Goal: Entertainment & Leisure: Consume media (video, audio)

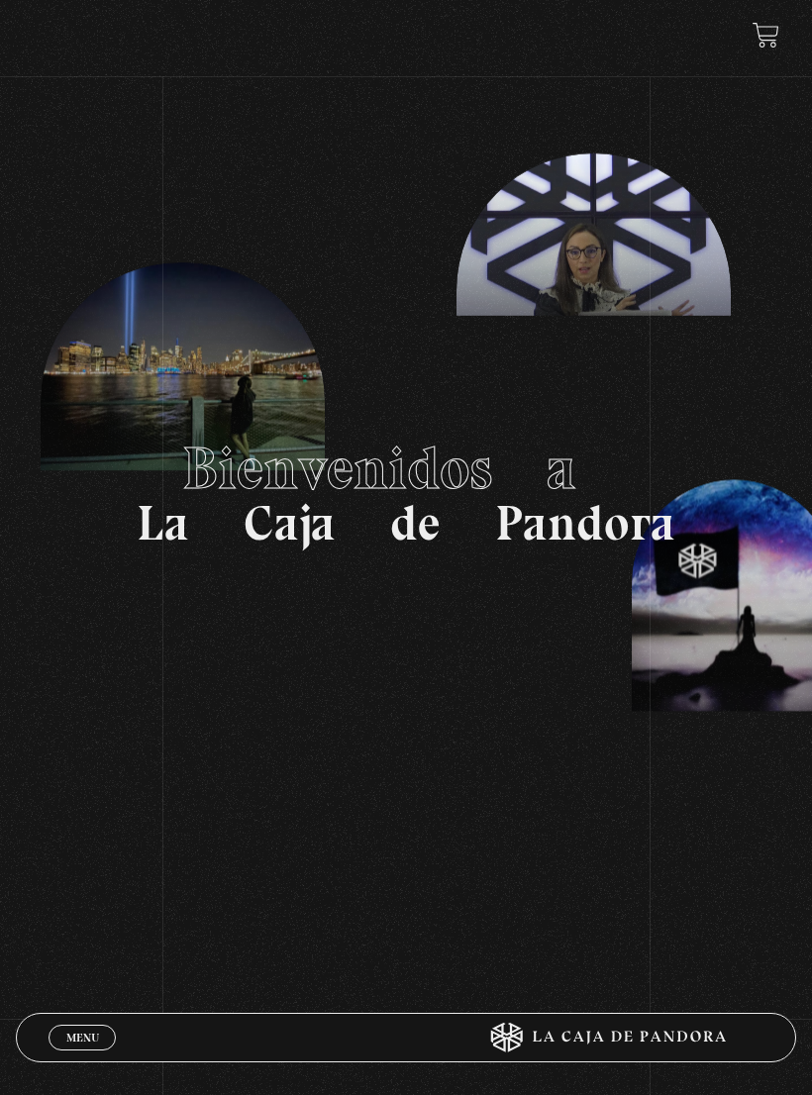
click at [77, 1027] on link "Menu Cerrar" at bounding box center [82, 1038] width 67 height 26
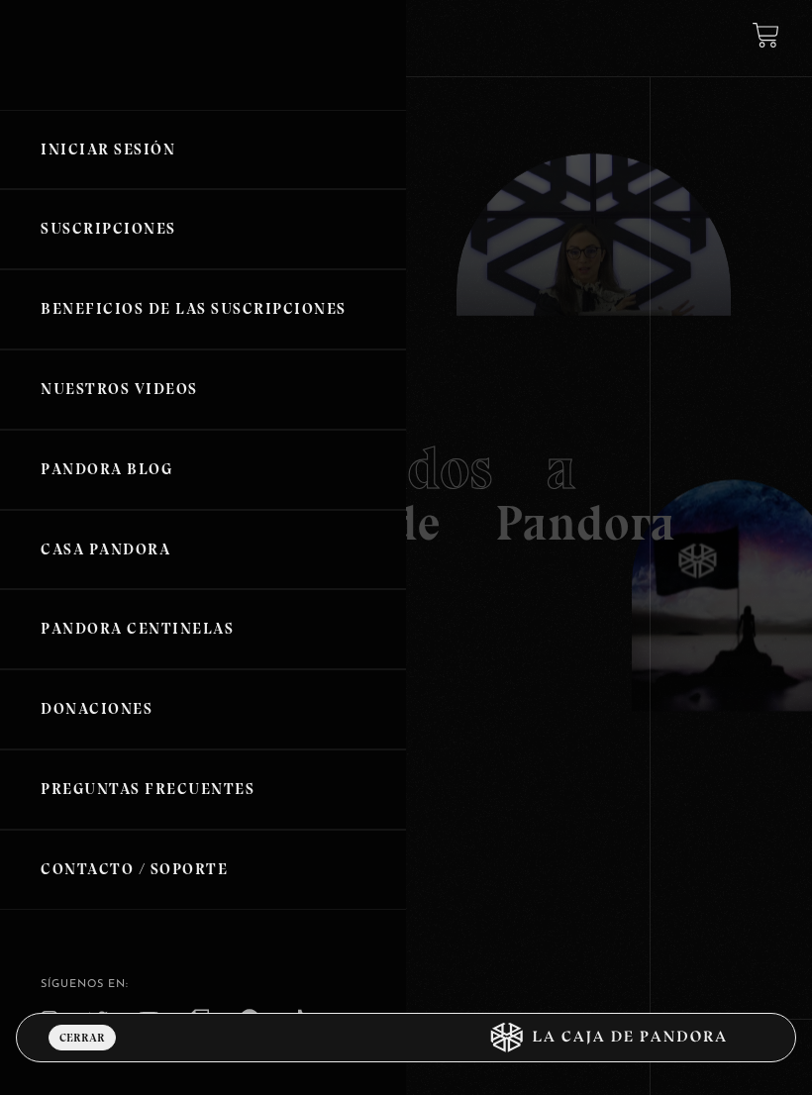
click at [178, 152] on link "Iniciar Sesión" at bounding box center [203, 150] width 406 height 80
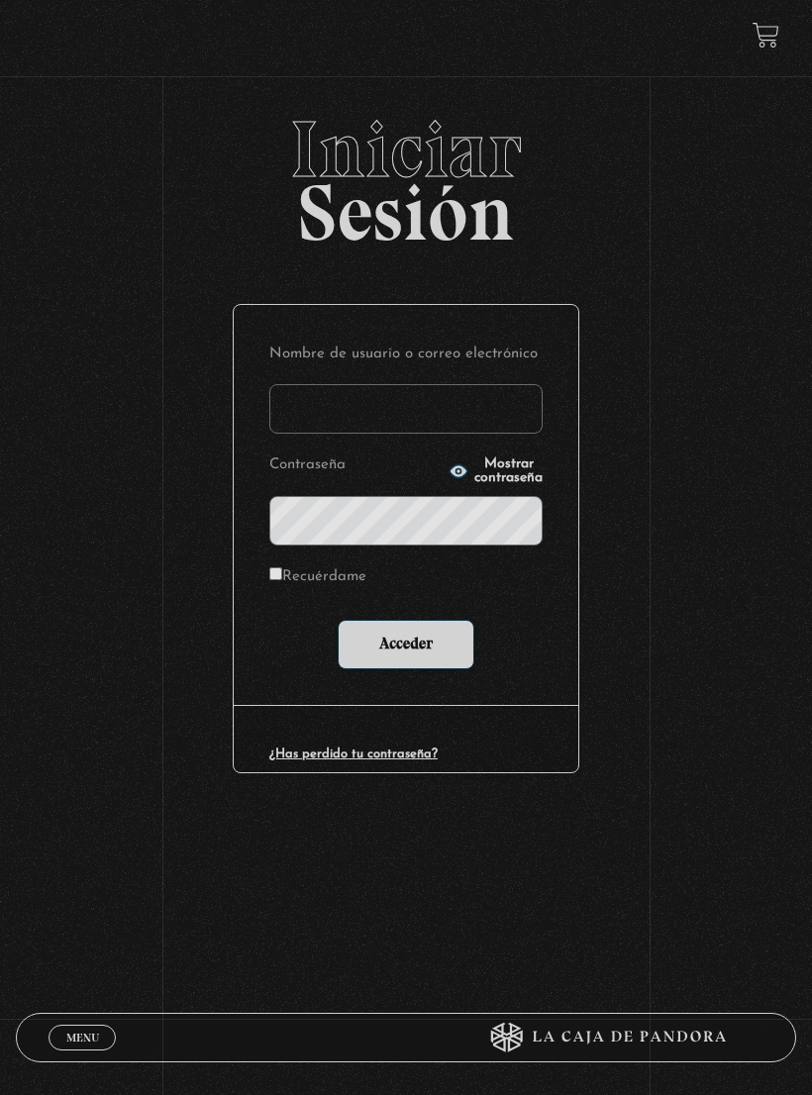
click at [457, 418] on input "Nombre de usuario o correo electrónico" at bounding box center [405, 409] width 273 height 50
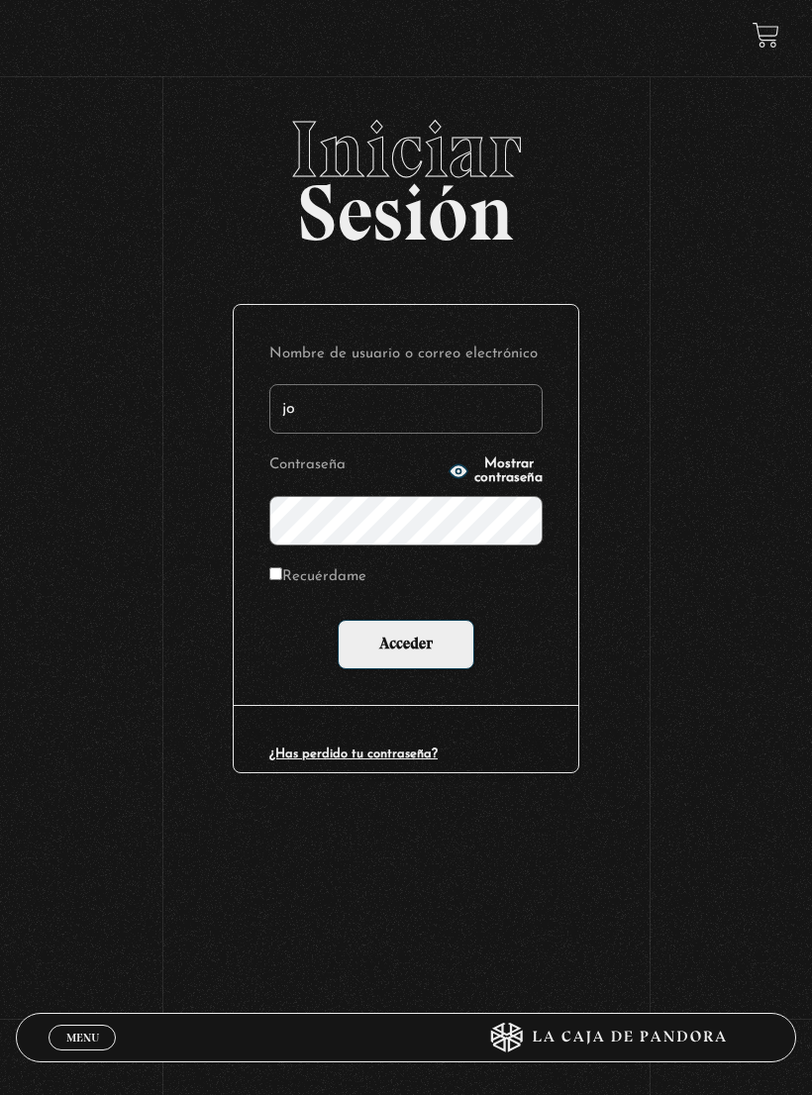
type input "j"
type input "katherine.mobre@gmail.com"
click at [474, 479] on span "Mostrar contraseña" at bounding box center [508, 471] width 68 height 28
click at [406, 645] on input "Acceder" at bounding box center [406, 645] width 137 height 50
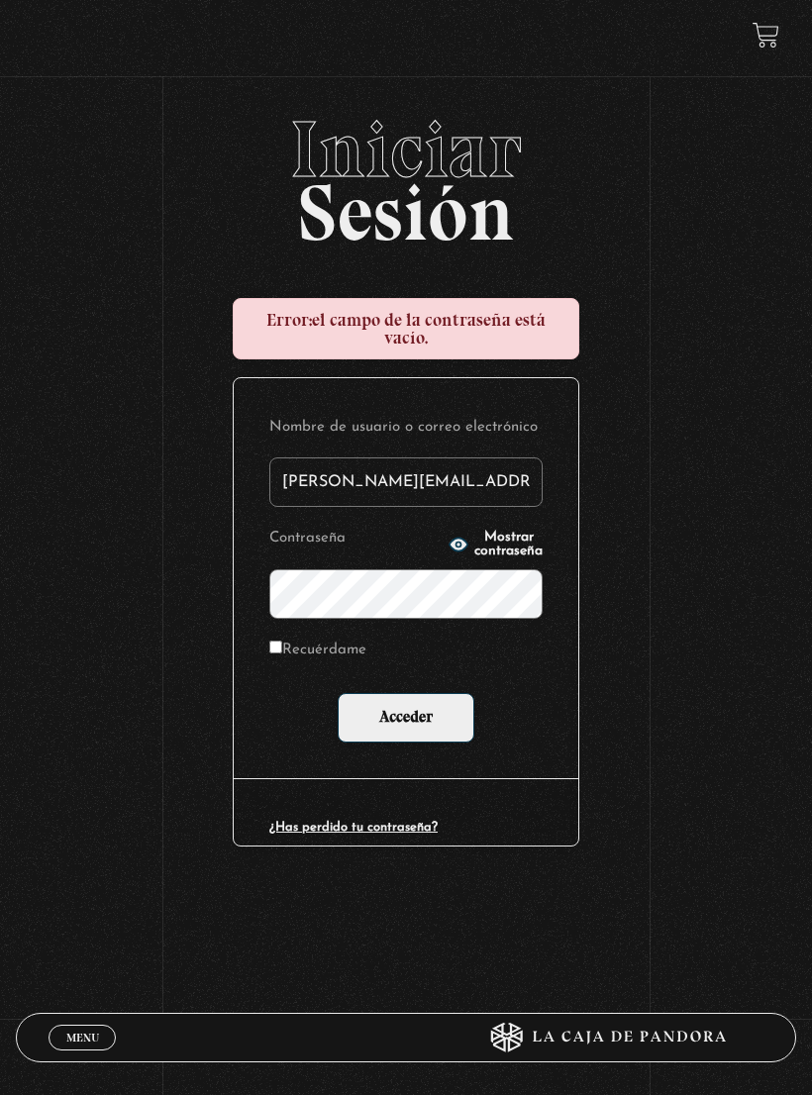
click at [493, 552] on span "Mostrar contraseña" at bounding box center [508, 545] width 68 height 28
click at [455, 711] on input "Acceder" at bounding box center [406, 718] width 137 height 50
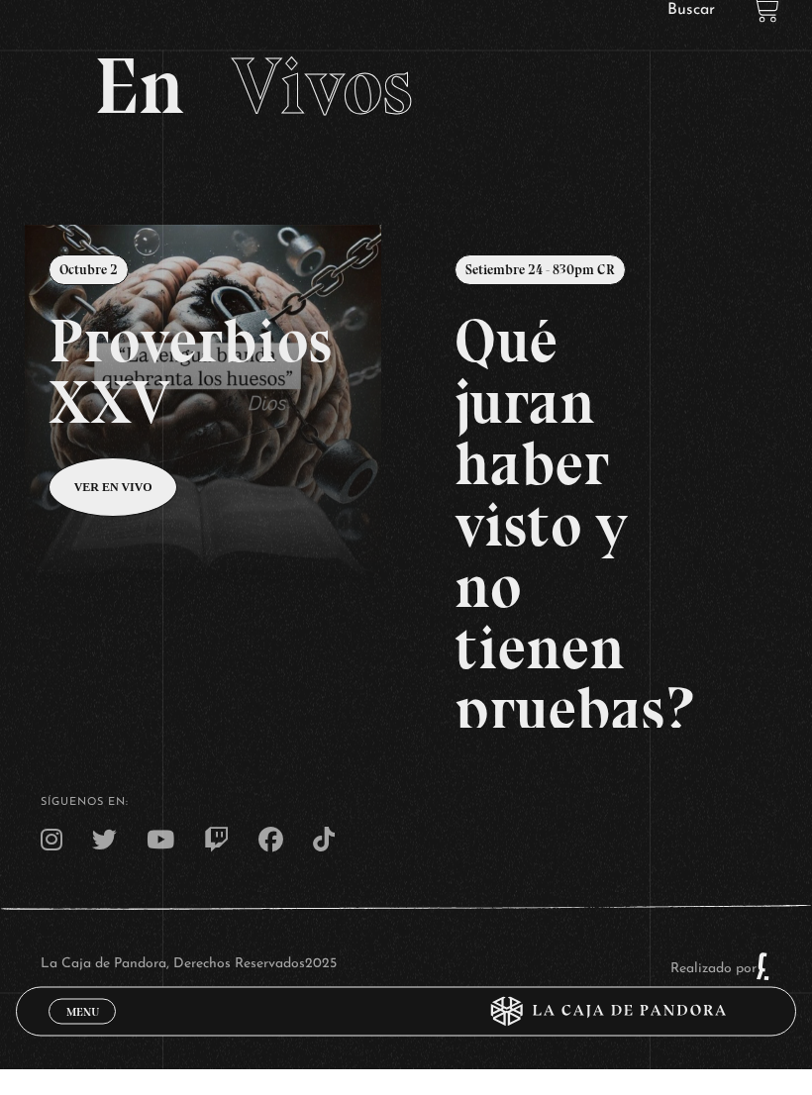
scroll to position [86, 0]
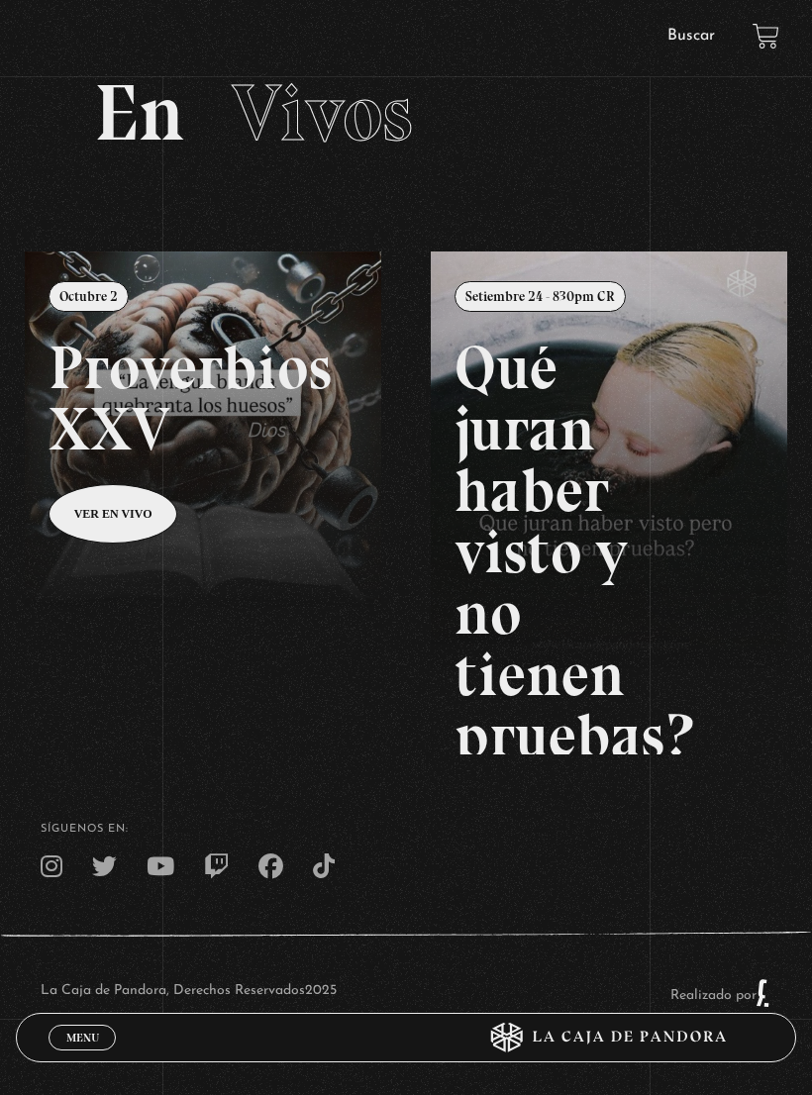
click at [88, 1044] on span "Menu" at bounding box center [82, 1038] width 33 height 12
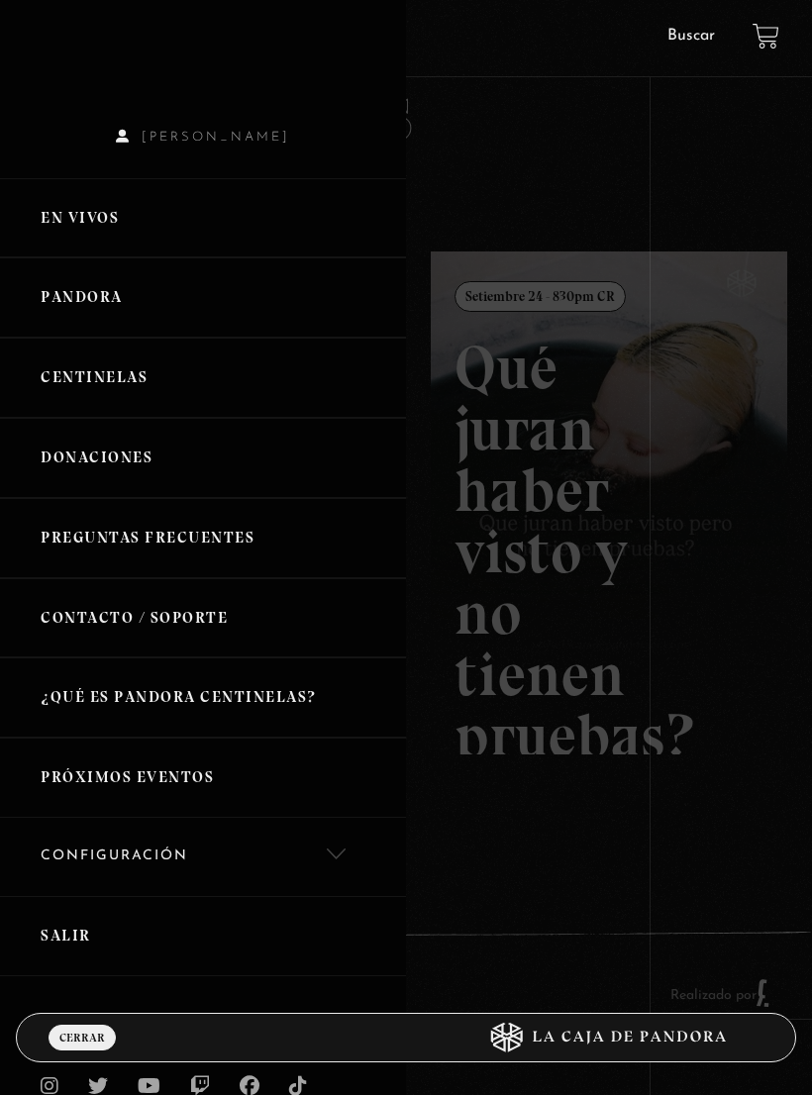
click at [108, 303] on link "Pandora" at bounding box center [203, 297] width 406 height 80
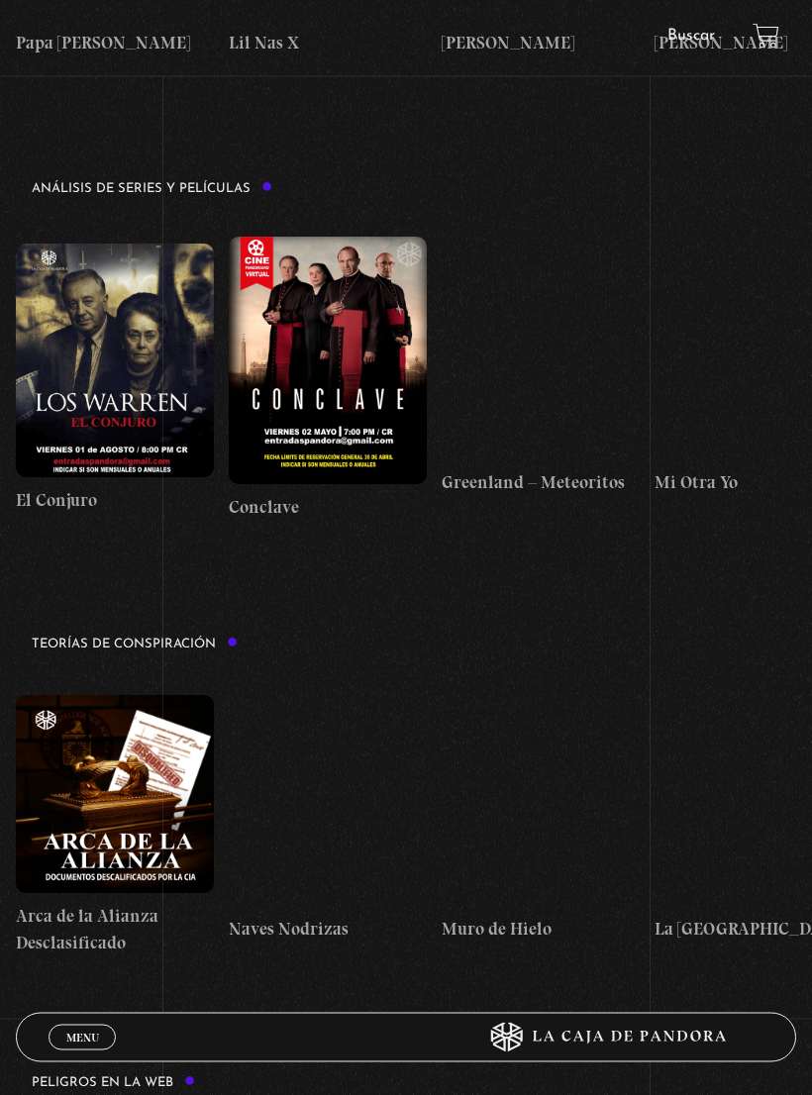
scroll to position [2816, 0]
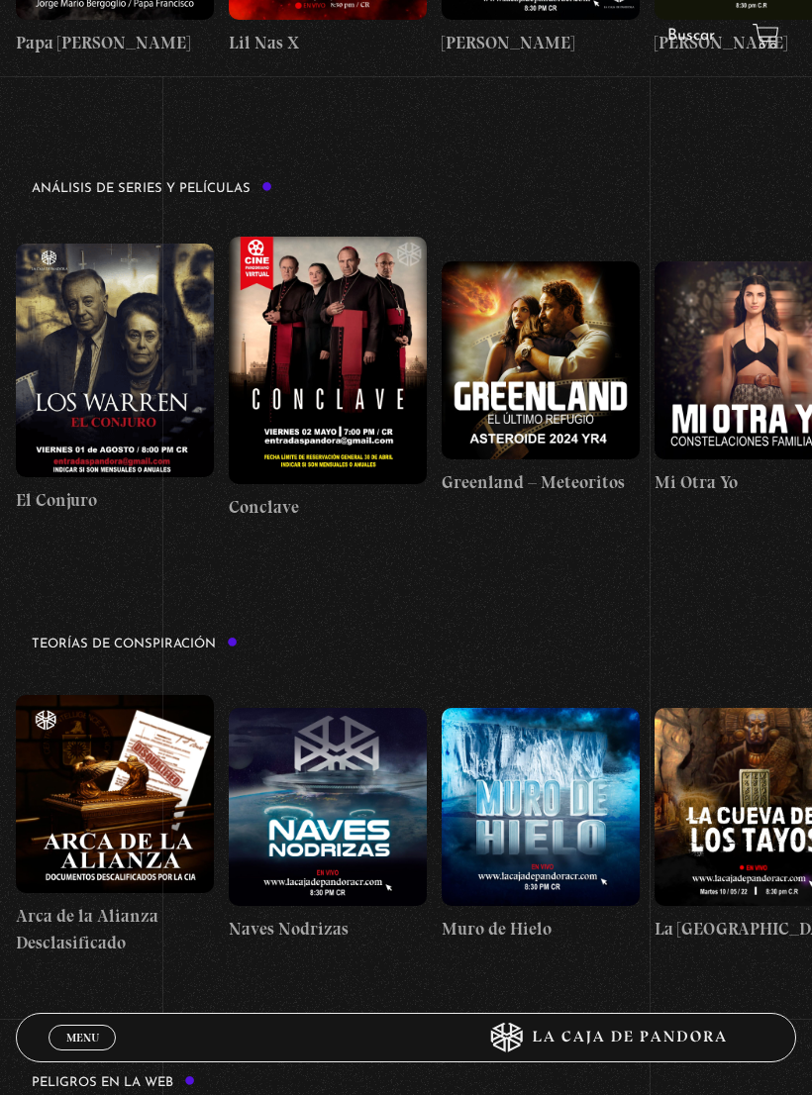
click at [83, 1044] on span "Menu" at bounding box center [82, 1038] width 33 height 12
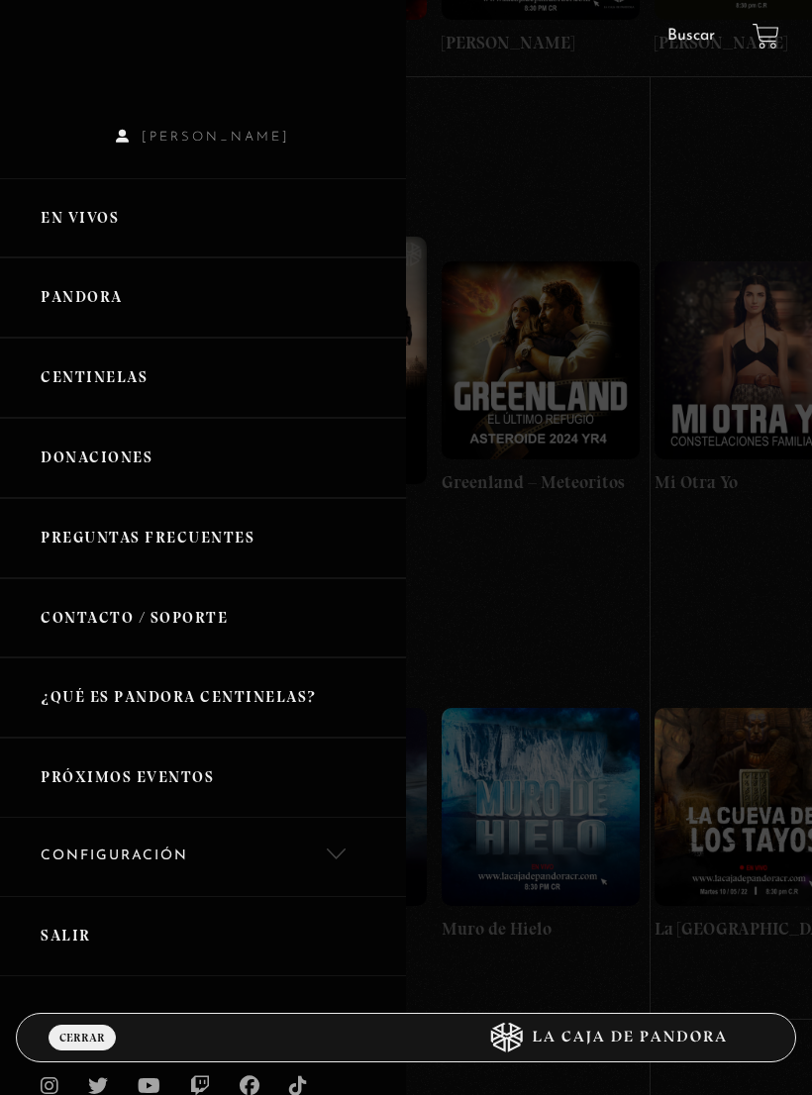
click at [157, 395] on link "Centinelas" at bounding box center [203, 378] width 406 height 80
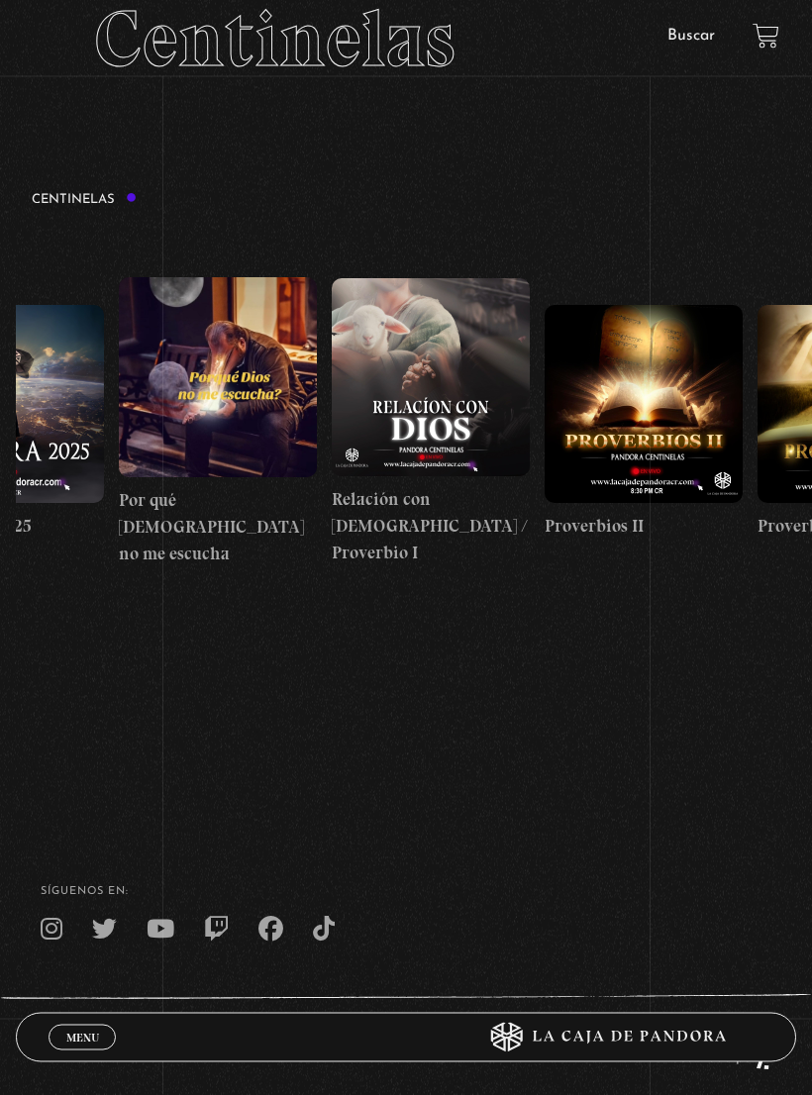
scroll to position [0, 322]
click at [447, 392] on figure at bounding box center [432, 378] width 198 height 198
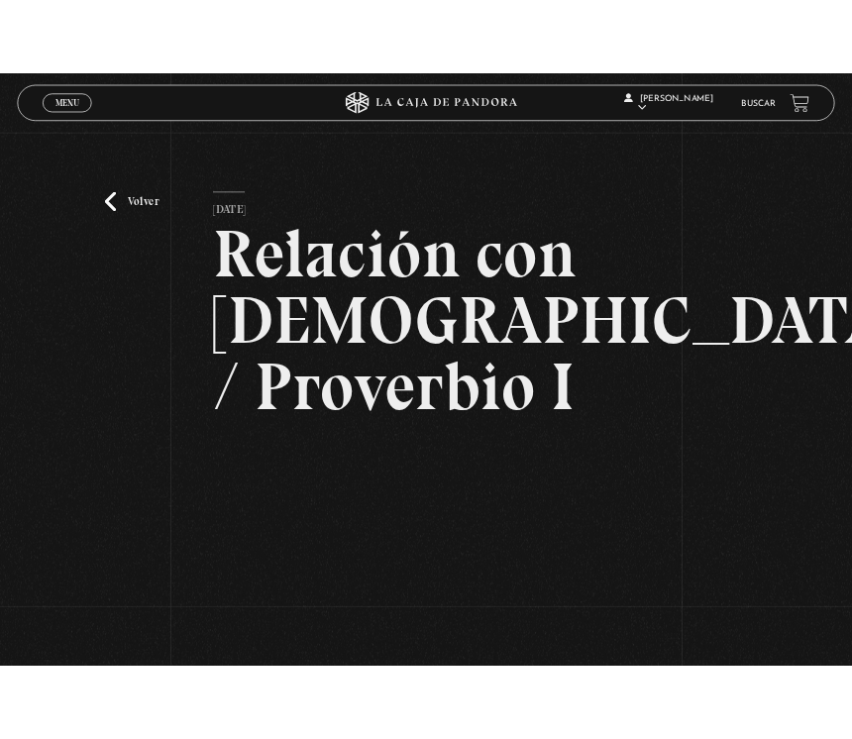
scroll to position [133, 0]
